Goal: Information Seeking & Learning: Learn about a topic

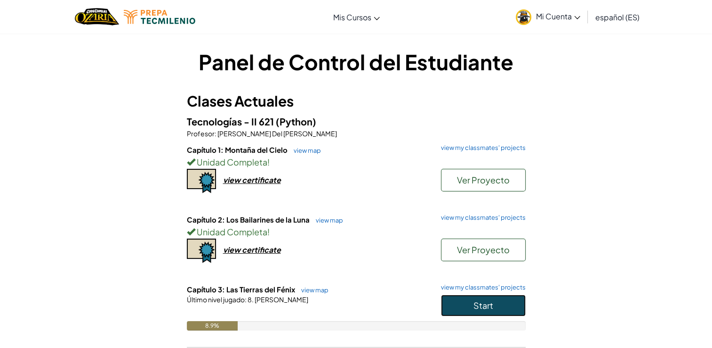
click at [490, 307] on span "Start" at bounding box center [484, 304] width 20 height 11
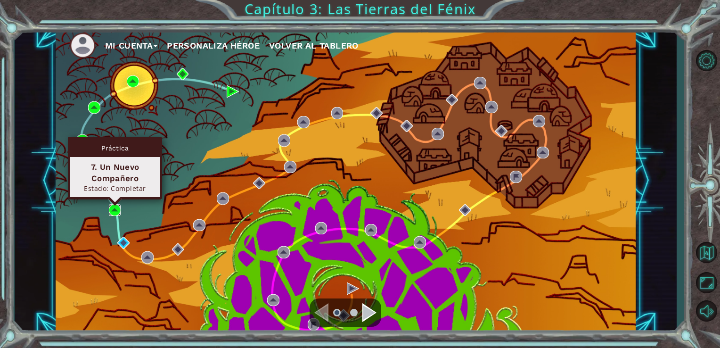
click at [117, 209] on img at bounding box center [115, 210] width 12 height 12
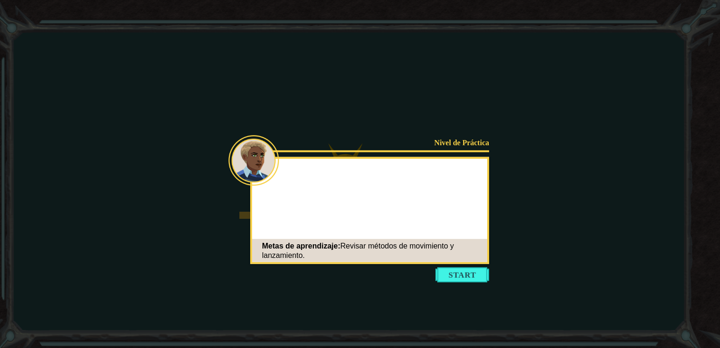
click at [470, 278] on button "Start" at bounding box center [462, 274] width 54 height 15
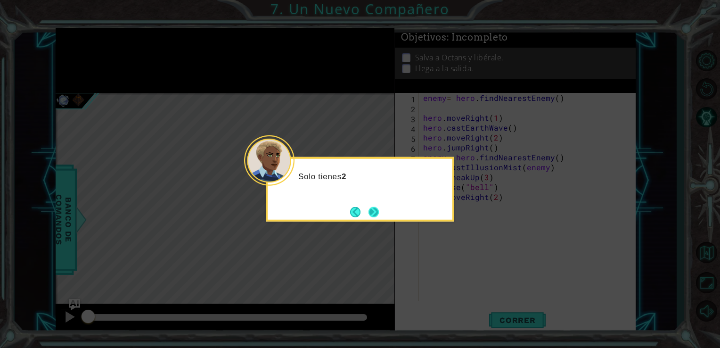
click at [374, 214] on button "Next" at bounding box center [373, 211] width 10 height 10
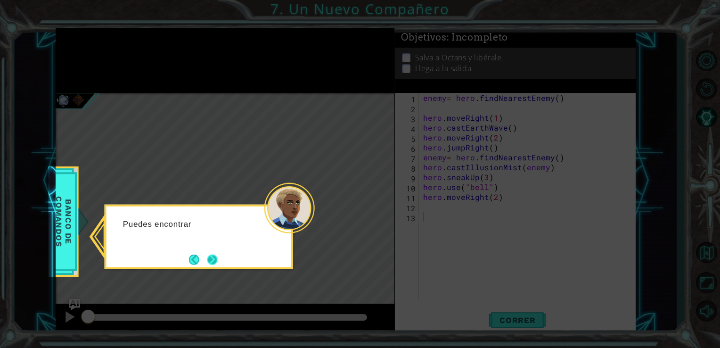
click at [216, 259] on button "Next" at bounding box center [212, 259] width 10 height 10
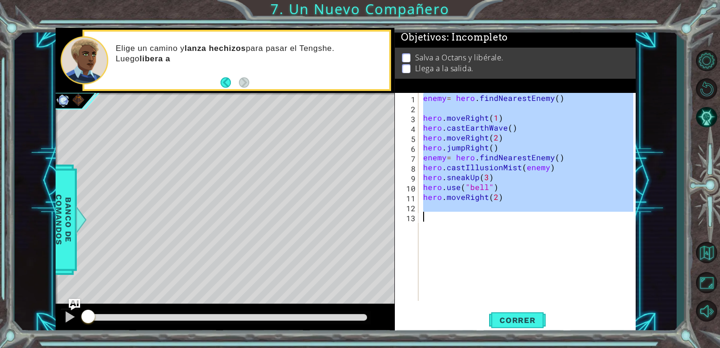
drag, startPoint x: 421, startPoint y: 98, endPoint x: 592, endPoint y: 240, distance: 222.4
click at [592, 240] on div "enemy = hero . findNearestEnemy ( ) hero . moveRight ( 1 ) hero . castEarthWave…" at bounding box center [529, 206] width 217 height 227
